Goal: Information Seeking & Learning: Learn about a topic

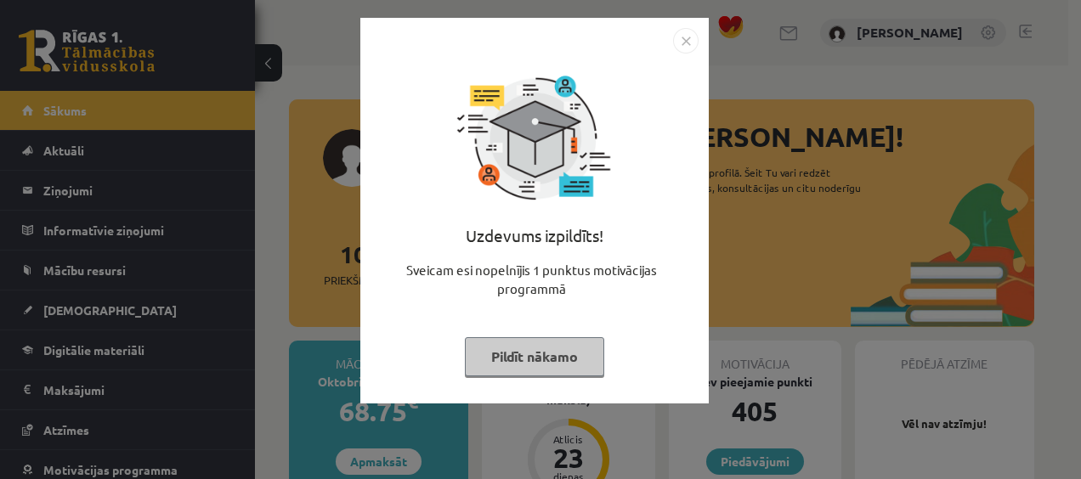
click at [552, 348] on button "Pildīt nākamo" at bounding box center [534, 356] width 139 height 39
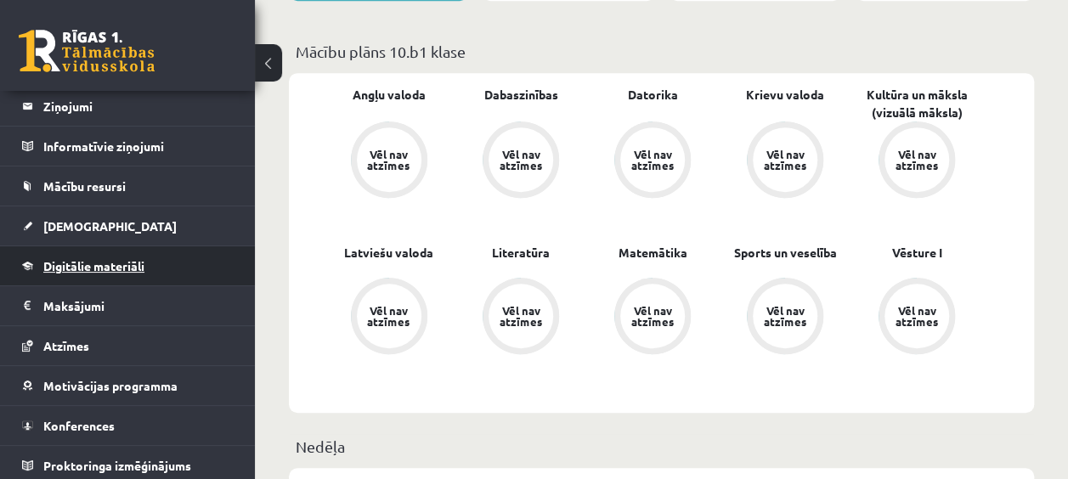
scroll to position [87, 0]
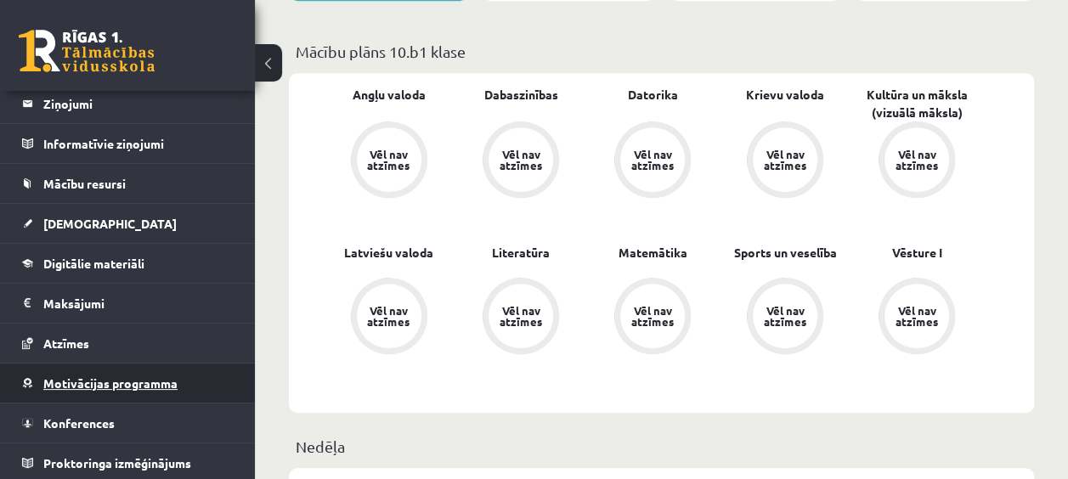
click at [131, 376] on span "Motivācijas programma" at bounding box center [110, 383] width 134 height 15
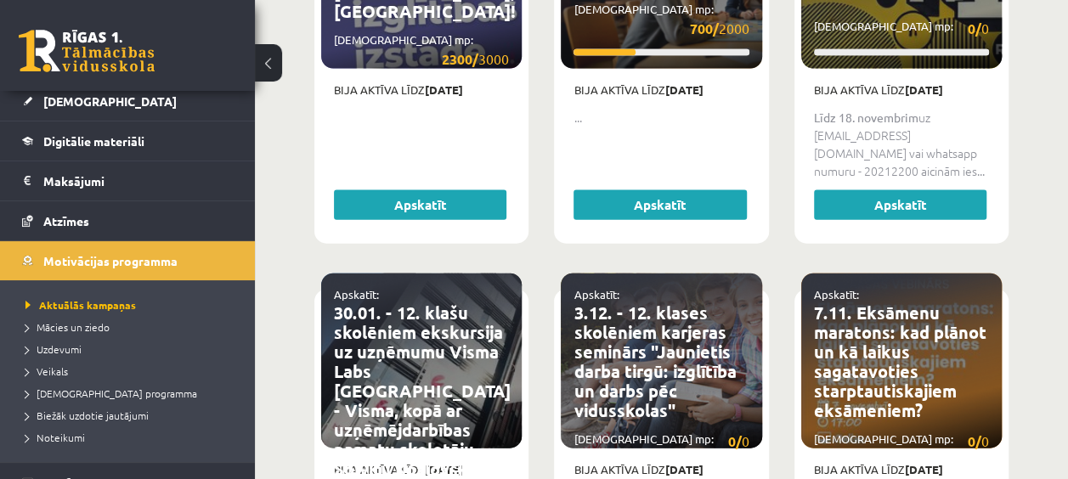
scroll to position [99, 0]
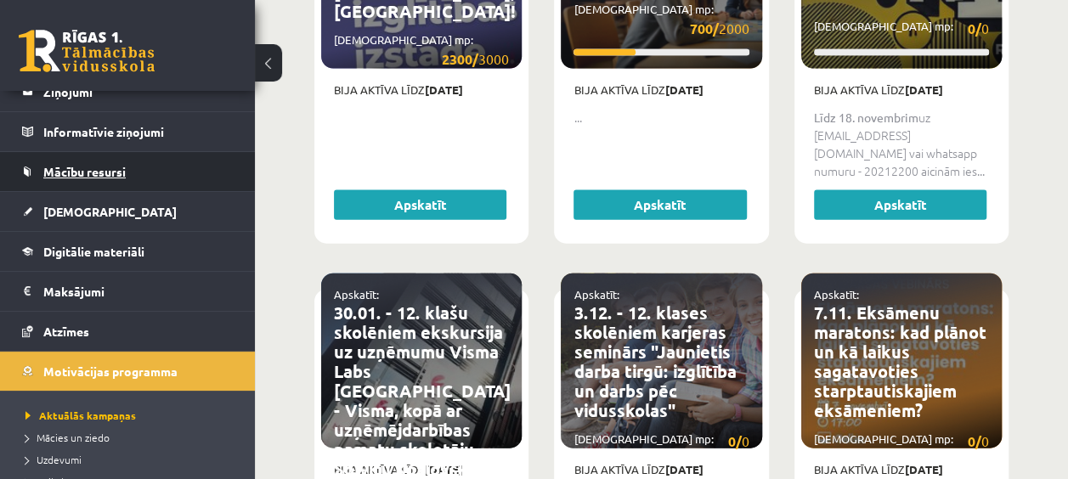
click at [83, 181] on link "Mācību resursi" at bounding box center [128, 171] width 212 height 39
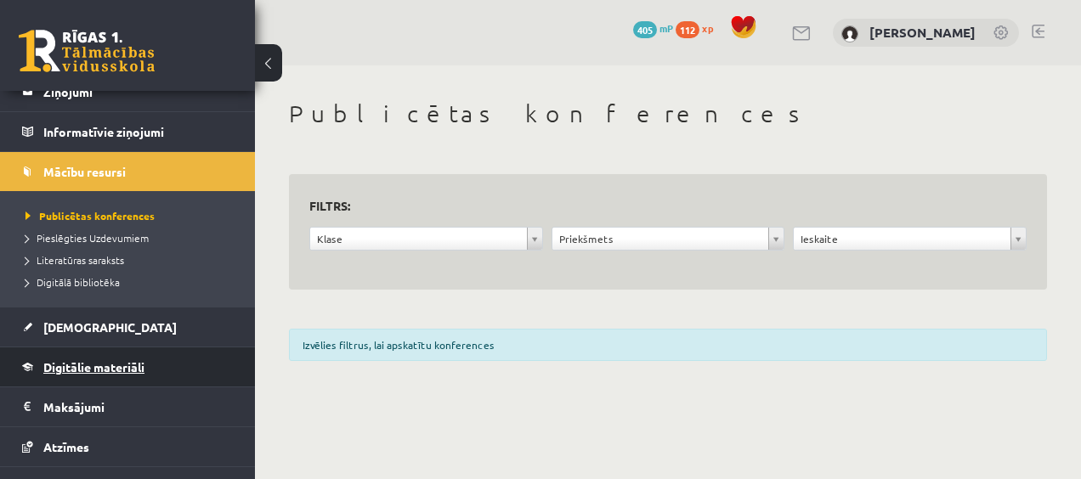
click at [116, 369] on span "Digitālie materiāli" at bounding box center [93, 366] width 101 height 15
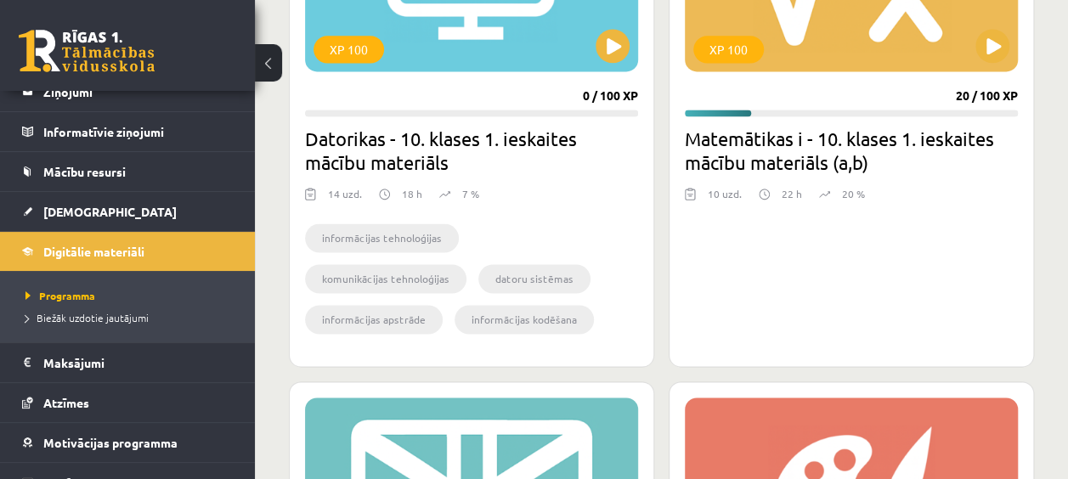
scroll to position [1105, 0]
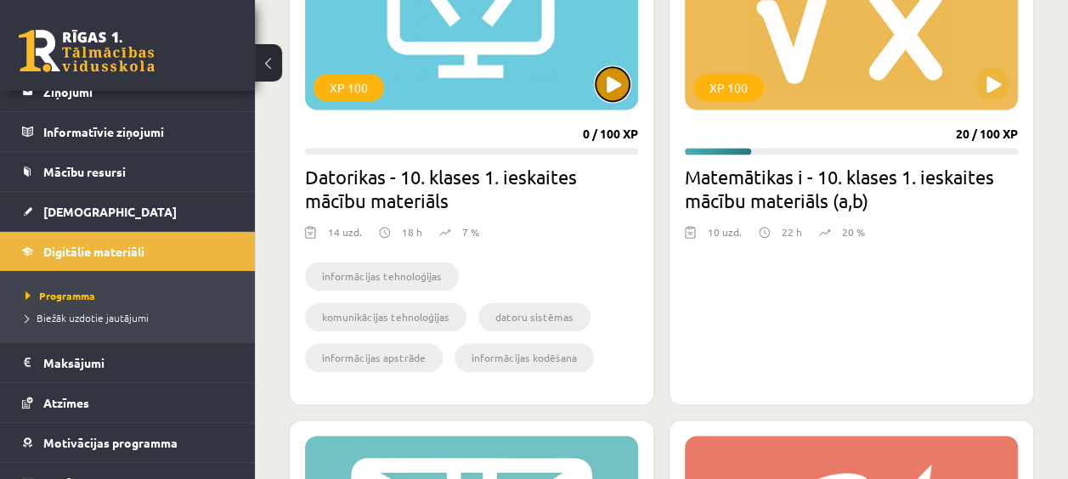
click at [625, 85] on button at bounding box center [613, 84] width 34 height 34
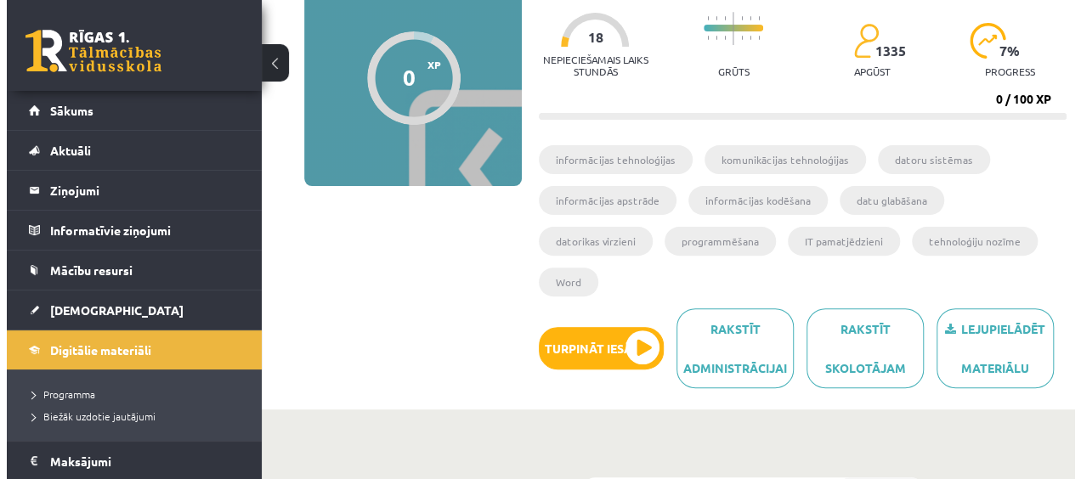
scroll to position [255, 0]
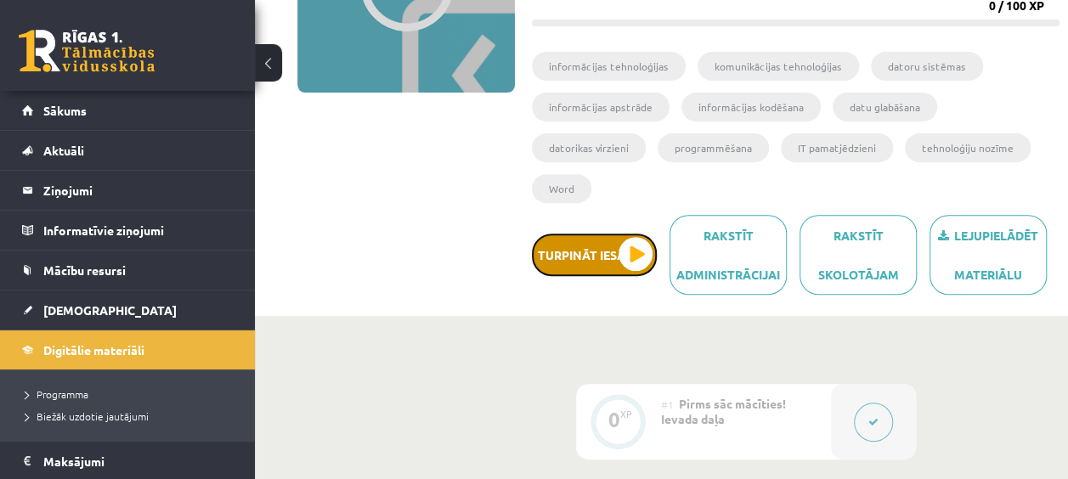
click at [647, 234] on button "Turpināt iesākto" at bounding box center [594, 255] width 125 height 42
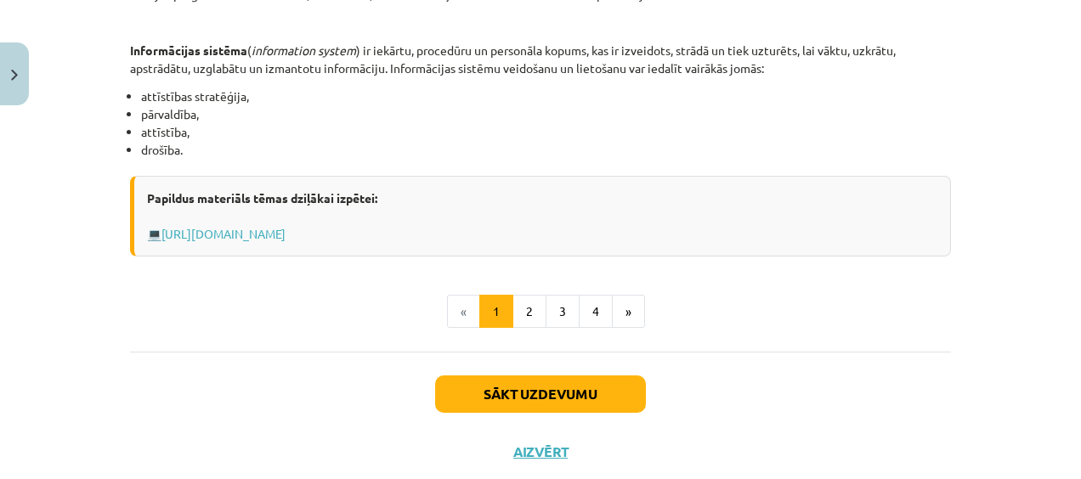
scroll to position [935, 0]
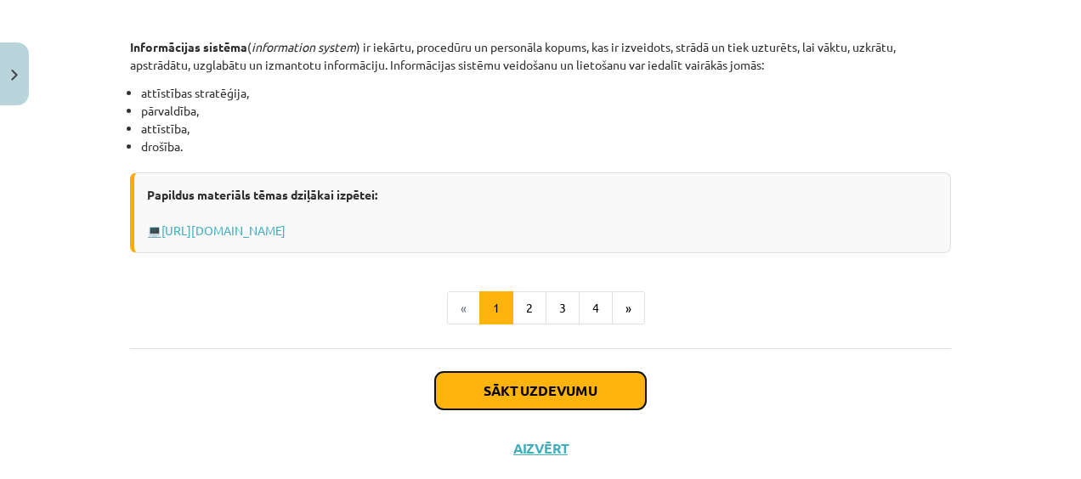
click at [611, 392] on button "Sākt uzdevumu" at bounding box center [540, 390] width 211 height 37
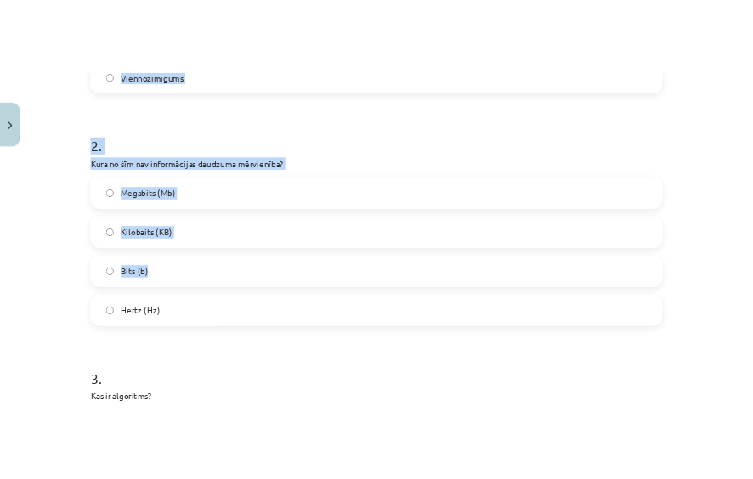
scroll to position [637, 0]
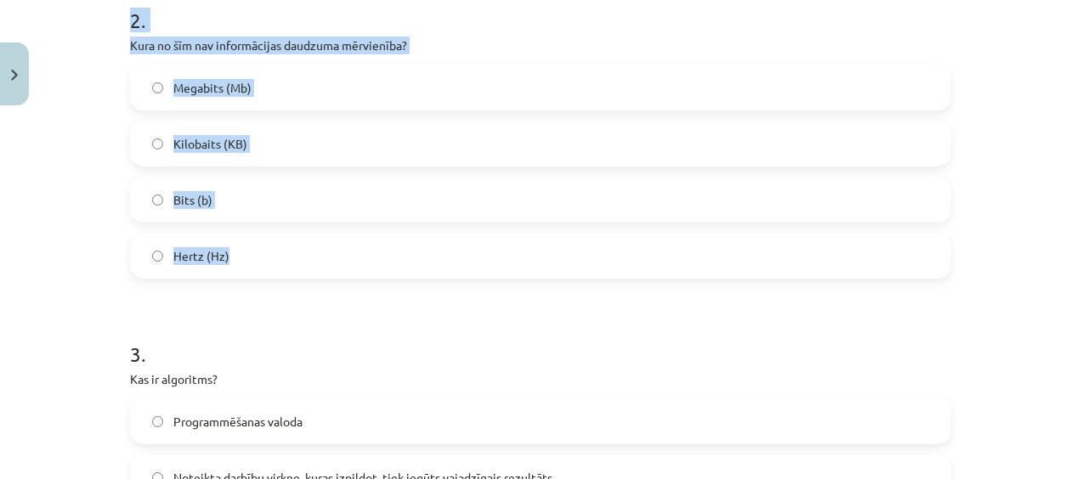
drag, startPoint x: 117, startPoint y: 101, endPoint x: 442, endPoint y: 266, distance: 364.1
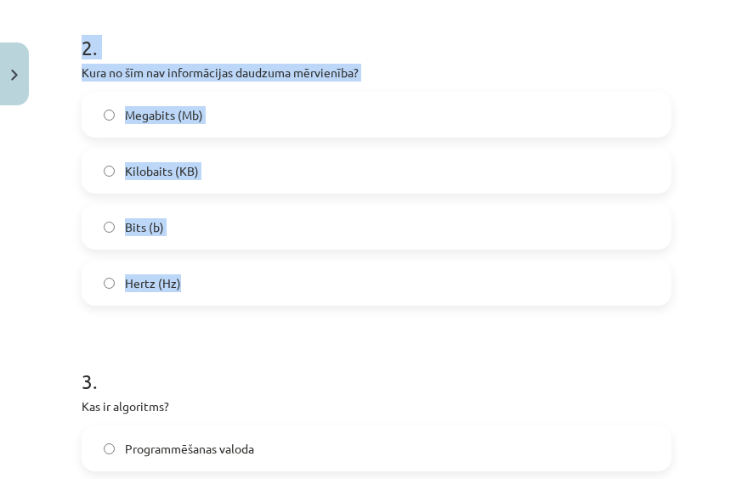
click at [434, 111] on label "Megabits (Mb)" at bounding box center [376, 114] width 586 height 42
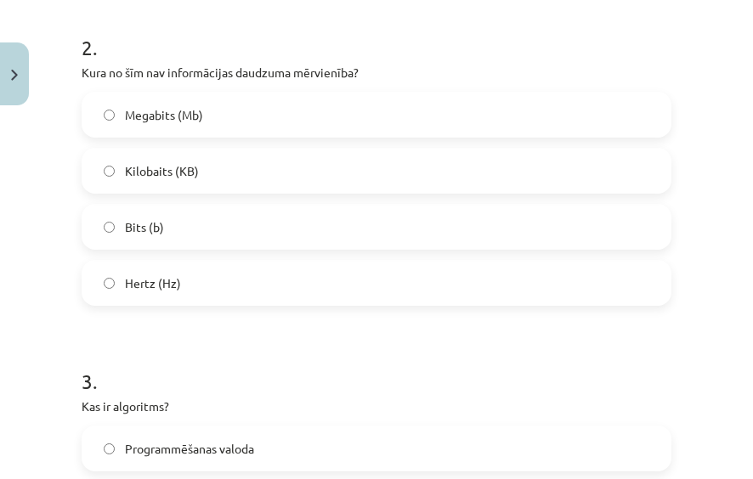
click at [401, 122] on label "Megabits (Mb)" at bounding box center [376, 114] width 586 height 42
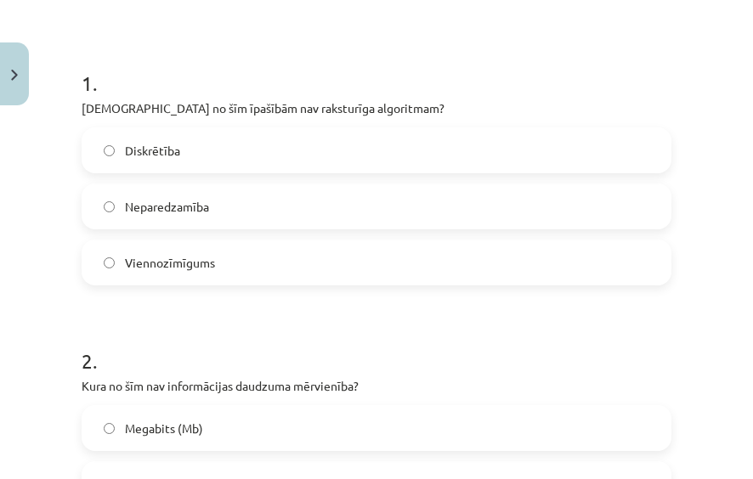
scroll to position [297, 0]
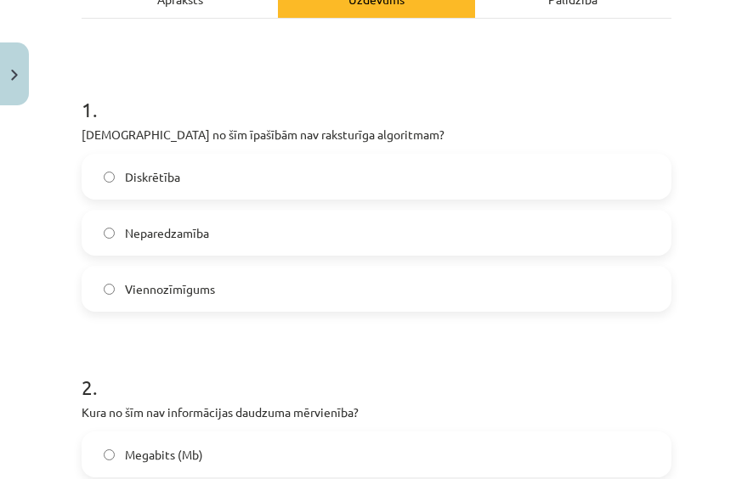
click at [373, 225] on label "Neparedzamība" at bounding box center [376, 233] width 586 height 42
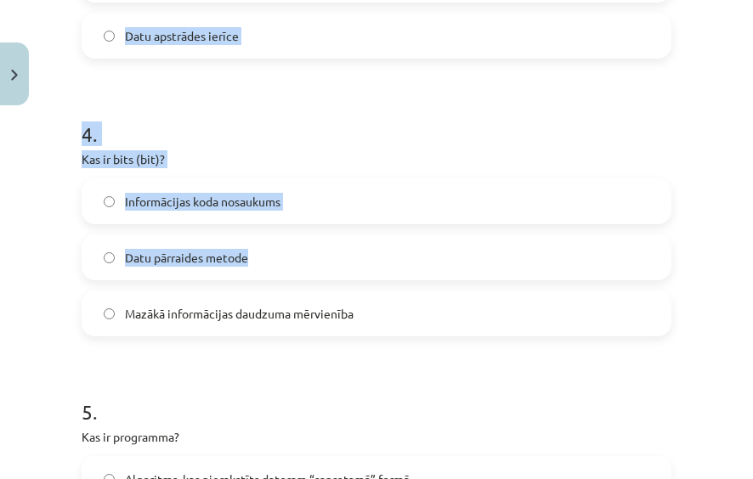
scroll to position [1232, 0]
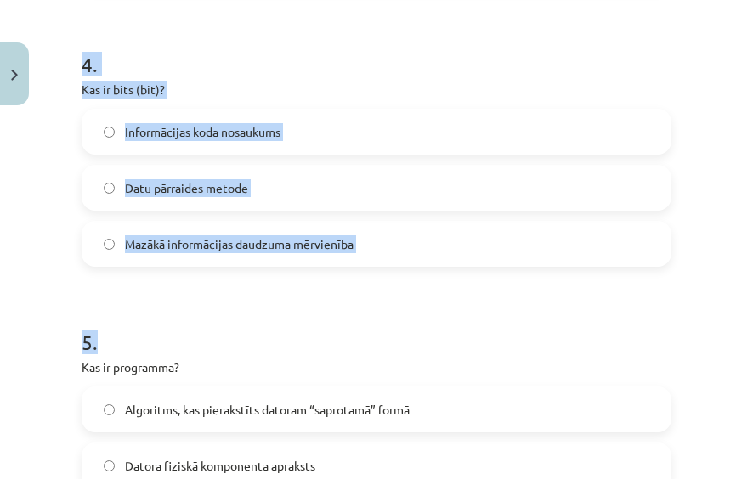
drag, startPoint x: 68, startPoint y: 62, endPoint x: 396, endPoint y: 265, distance: 385.8
click at [397, 265] on div "Mācību tēma: Datorikas - 10. klases 1. ieskaites mācību materiāls #2 1. tēma – …" at bounding box center [376, 239] width 753 height 479
click at [442, 75] on div "4 . Kas ir bits (bit)? Informācijas koda nosaukums Datu pārraides metode Mazākā…" at bounding box center [377, 145] width 590 height 244
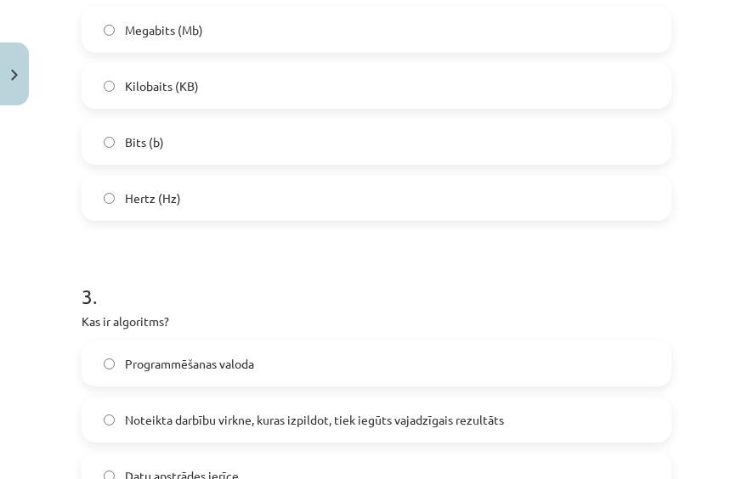
scroll to position [637, 0]
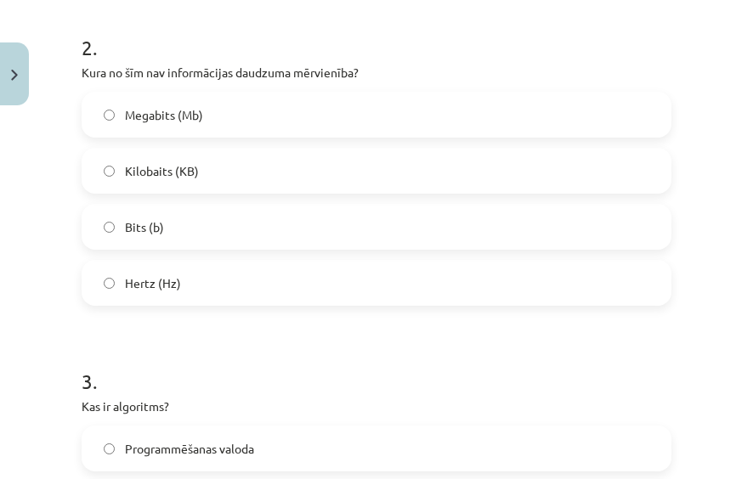
click at [306, 279] on label "Hertz (Hz)" at bounding box center [376, 283] width 586 height 42
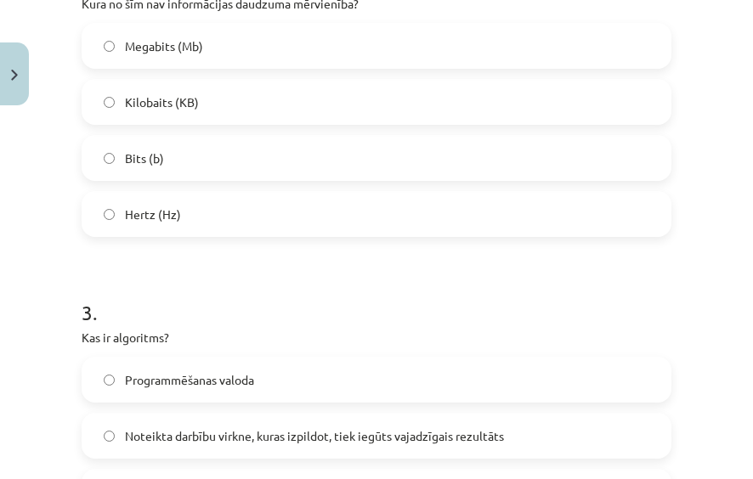
scroll to position [807, 0]
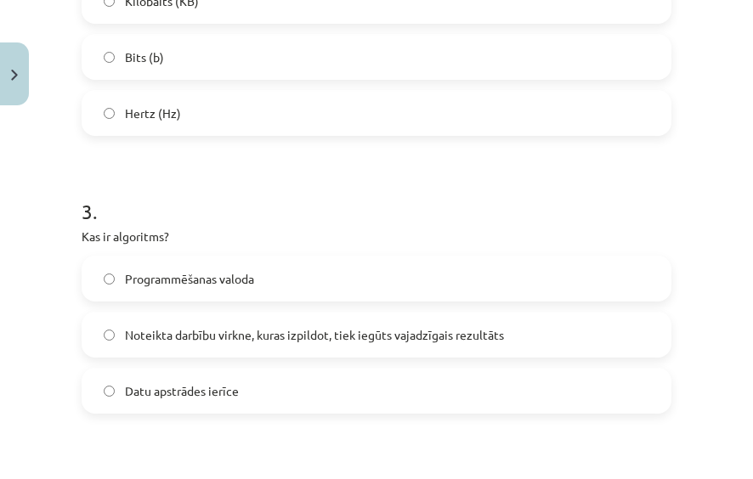
click at [413, 340] on span "Noteikta darbību virkne, kuras izpildot, tiek iegūts vajadzīgais rezultāts" at bounding box center [314, 335] width 379 height 18
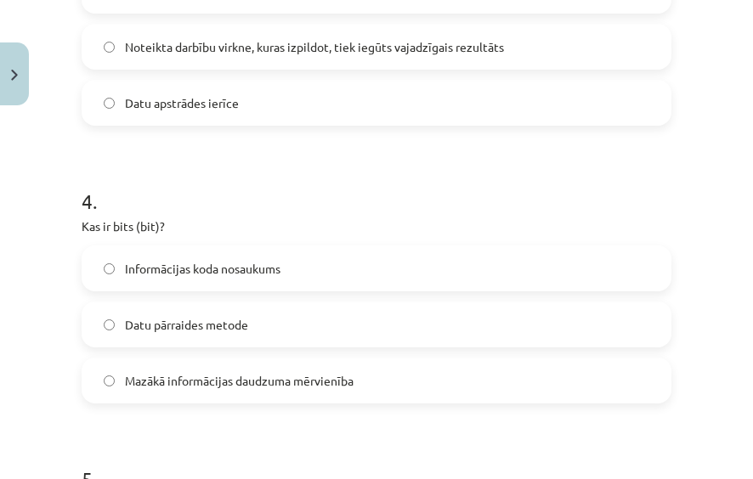
scroll to position [1147, 0]
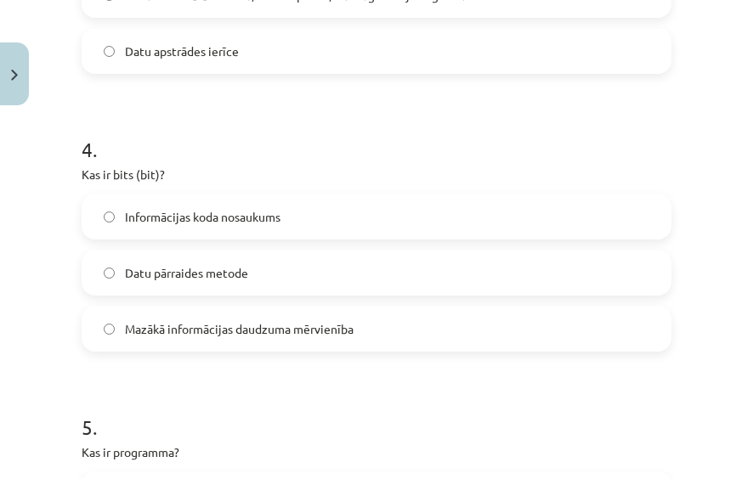
click at [377, 331] on label "Mazākā informācijas daudzuma mērvienība" at bounding box center [376, 329] width 586 height 42
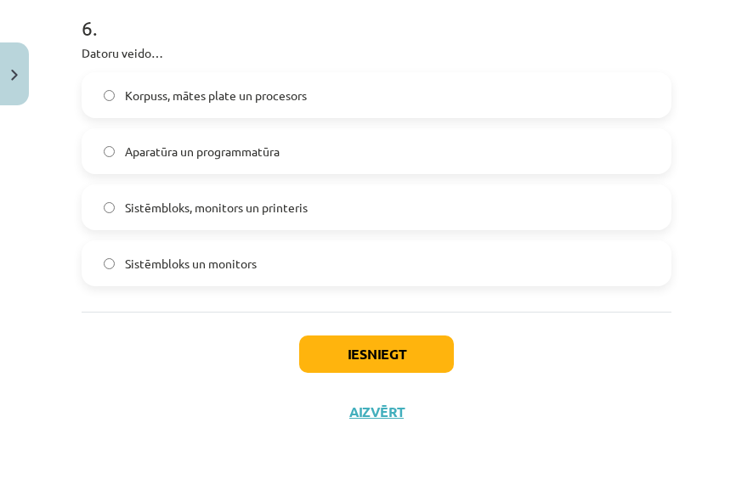
scroll to position [1828, 0]
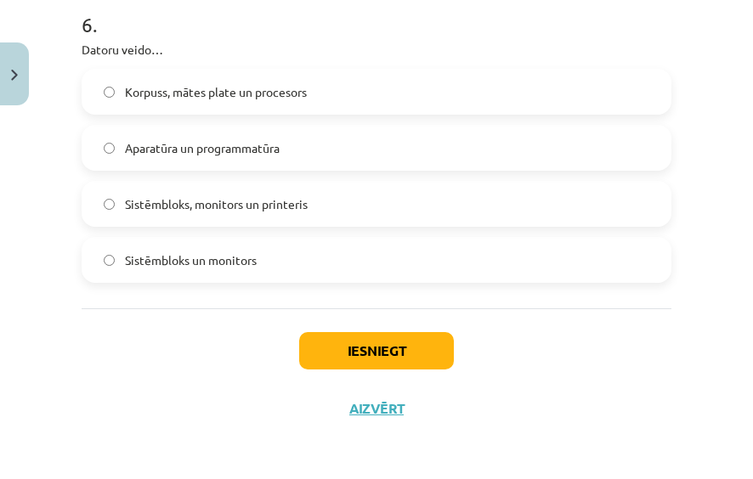
drag, startPoint x: 90, startPoint y: 173, endPoint x: 337, endPoint y: 274, distance: 266.8
click at [360, 160] on label "Aparatūra un programmatūra" at bounding box center [376, 148] width 586 height 42
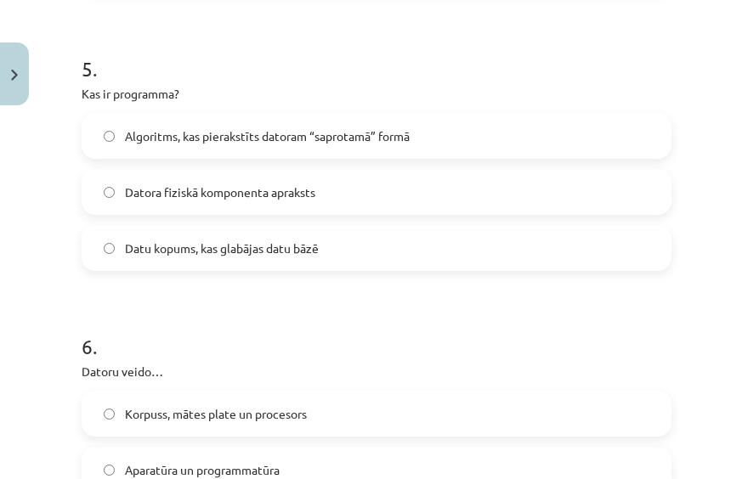
scroll to position [1488, 0]
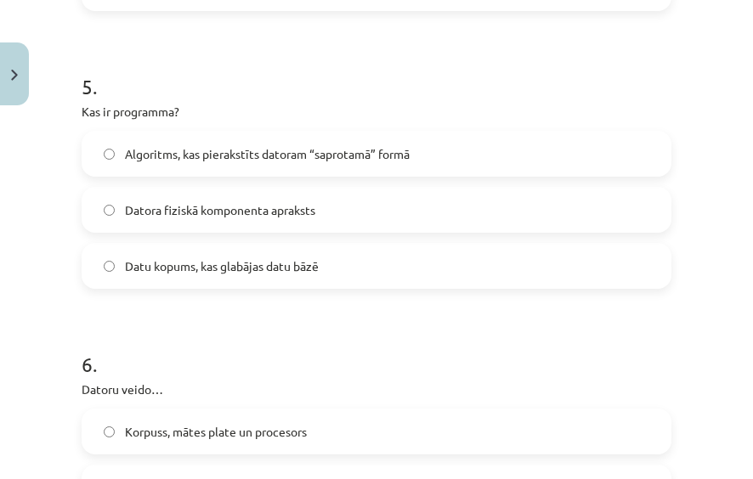
click at [280, 340] on h1 "6 ." at bounding box center [377, 349] width 590 height 53
click at [455, 149] on label "Algoritms, kas pierakstīts datoram “saprotamā” formā" at bounding box center [376, 154] width 586 height 42
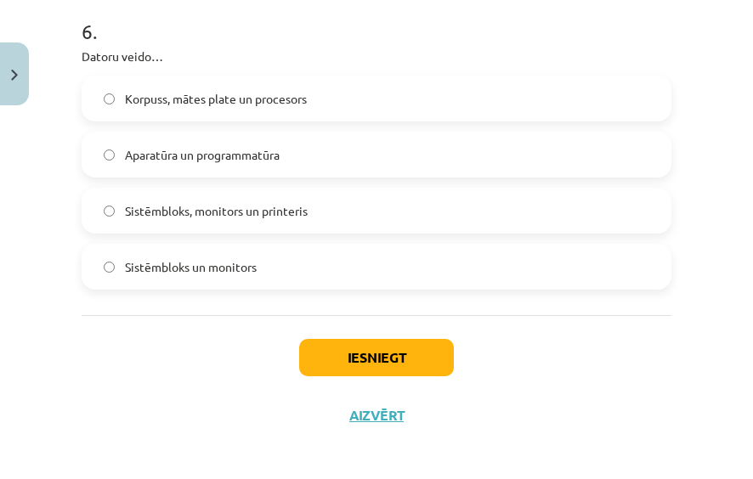
scroll to position [1828, 0]
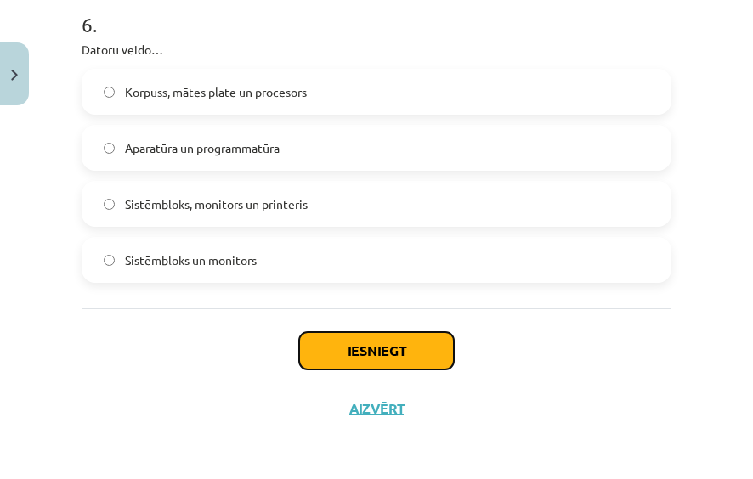
click at [399, 359] on button "Iesniegt" at bounding box center [376, 350] width 155 height 37
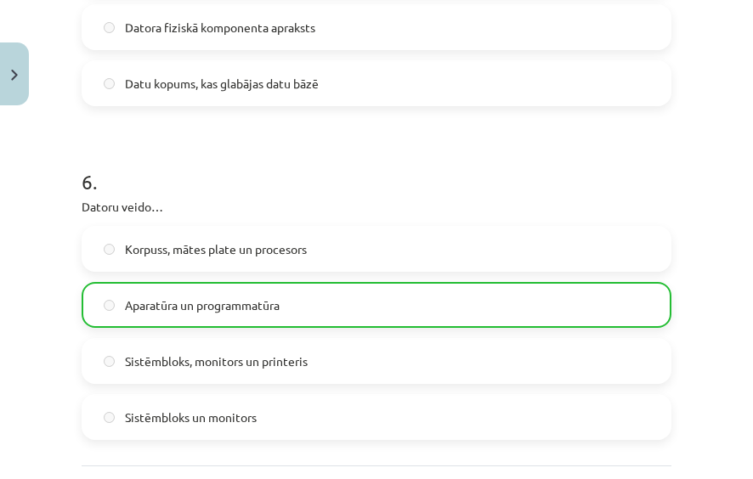
scroll to position [1881, 0]
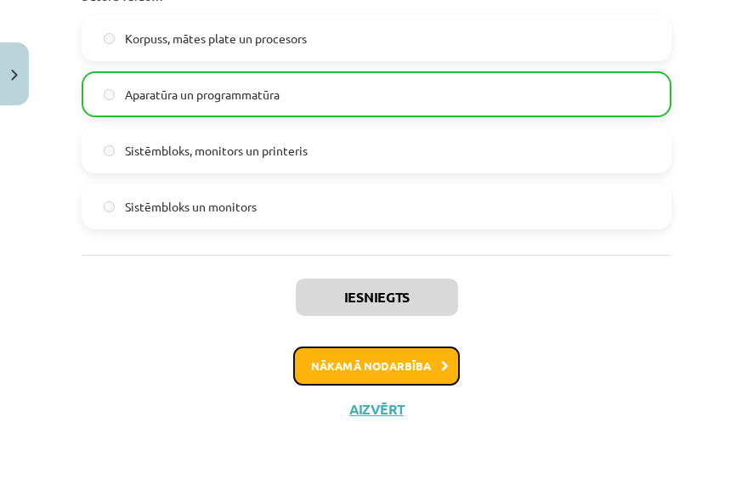
click at [430, 362] on button "Nākamā nodarbība" at bounding box center [376, 366] width 167 height 39
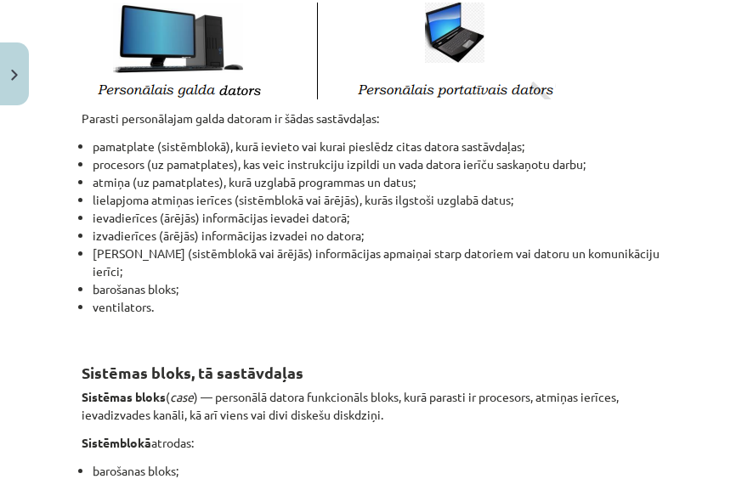
scroll to position [366, 0]
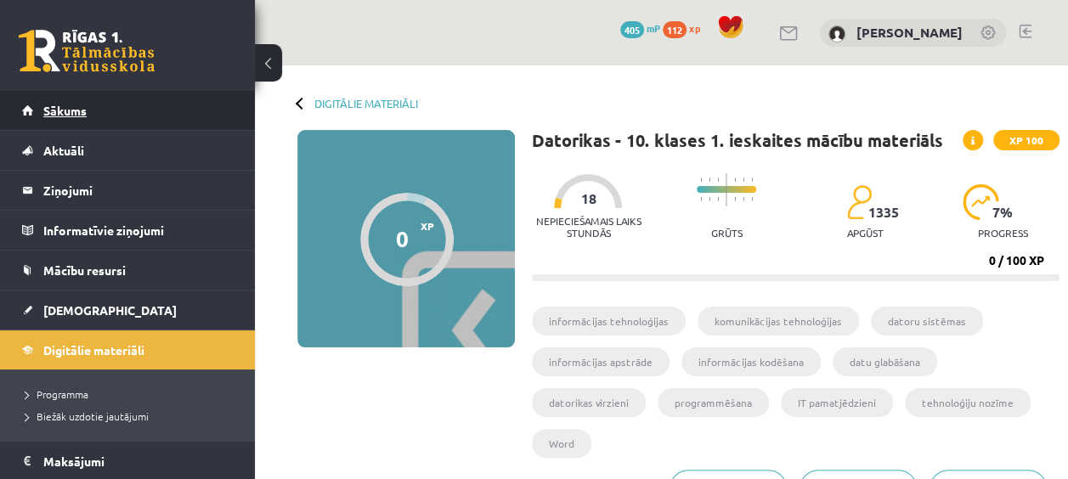
click at [61, 124] on link "Sākums" at bounding box center [128, 110] width 212 height 39
